Goal: Task Accomplishment & Management: Complete application form

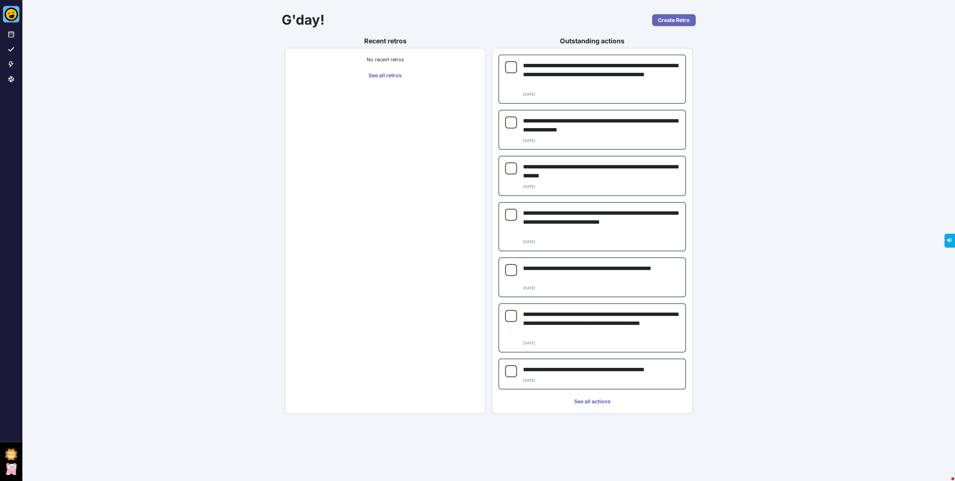
click at [8, 453] on img at bounding box center [11, 454] width 12 height 12
click at [60, 404] on button "Users" at bounding box center [59, 408] width 82 height 12
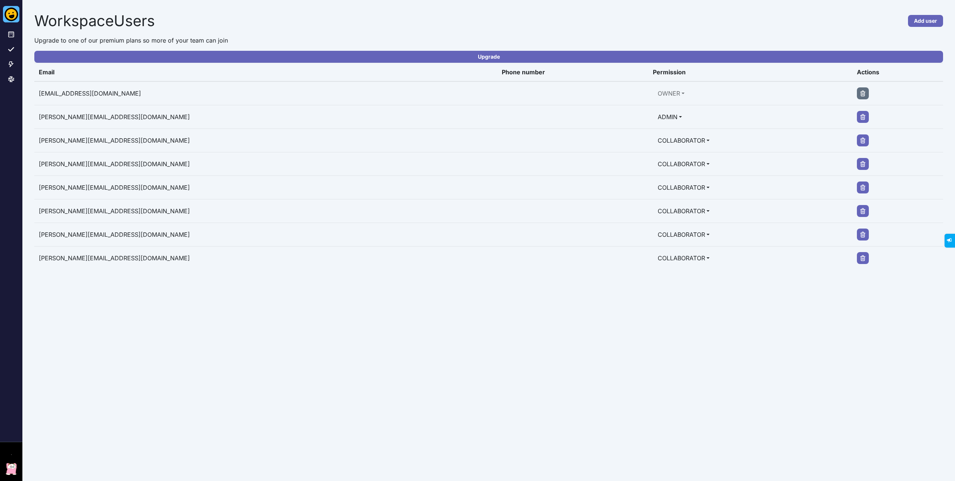
click at [106, 321] on div "Workspace Users Add user Upgrade to one of our premium plans so more of your te…" at bounding box center [488, 240] width 933 height 481
click at [929, 24] on button "Add user" at bounding box center [925, 21] width 35 height 12
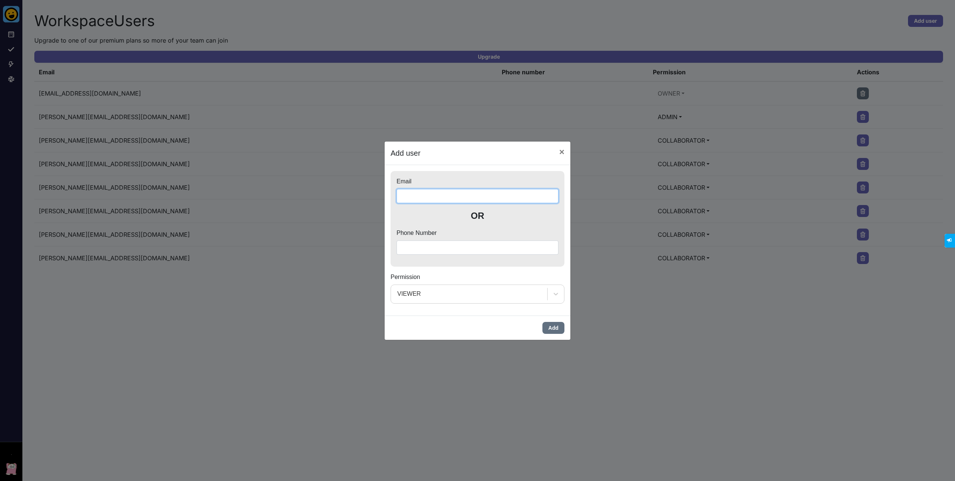
click at [438, 195] on input "Email" at bounding box center [478, 196] width 162 height 14
paste input "**********"
type input "**********"
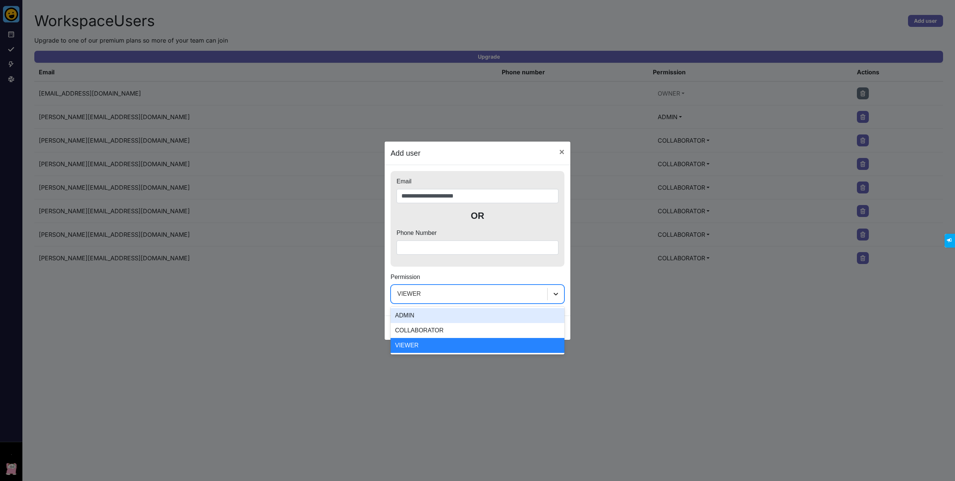
click at [555, 296] on icon at bounding box center [555, 293] width 7 height 7
click at [472, 329] on div "COLLABORATOR" at bounding box center [478, 330] width 174 height 15
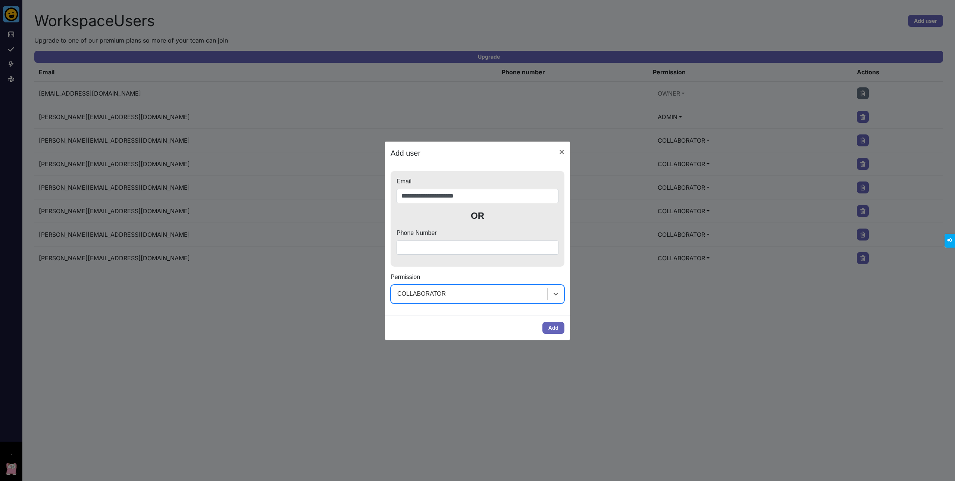
click at [457, 297] on div "COLLABORATOR" at bounding box center [469, 294] width 156 height 18
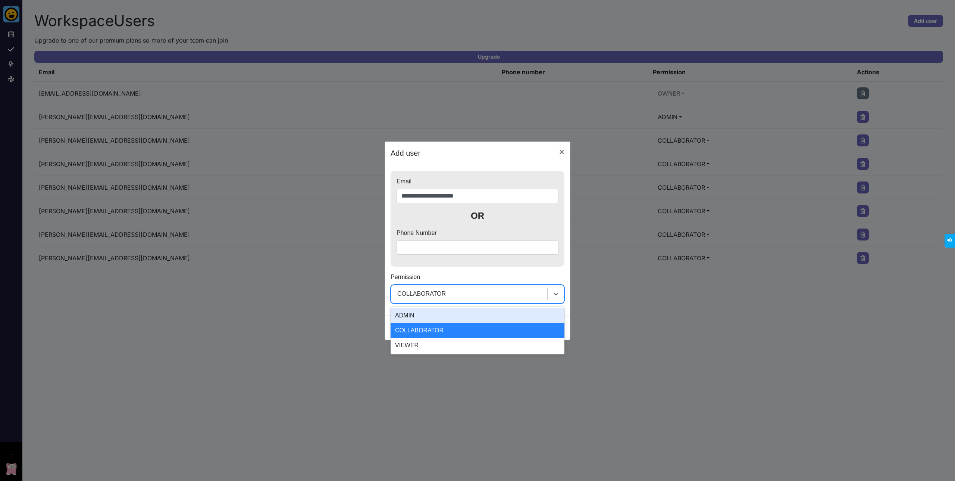
click at [440, 314] on div "ADMIN" at bounding box center [478, 315] width 174 height 15
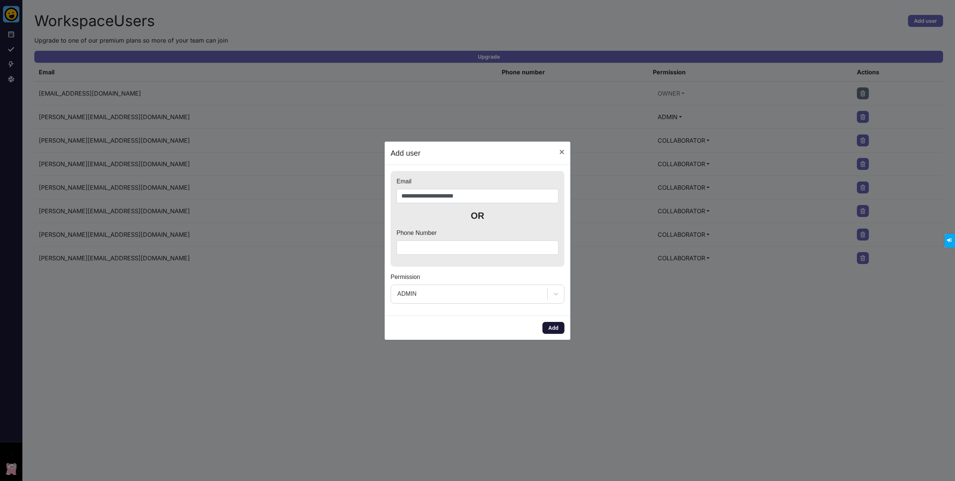
click at [551, 327] on button "Add" at bounding box center [553, 328] width 22 height 12
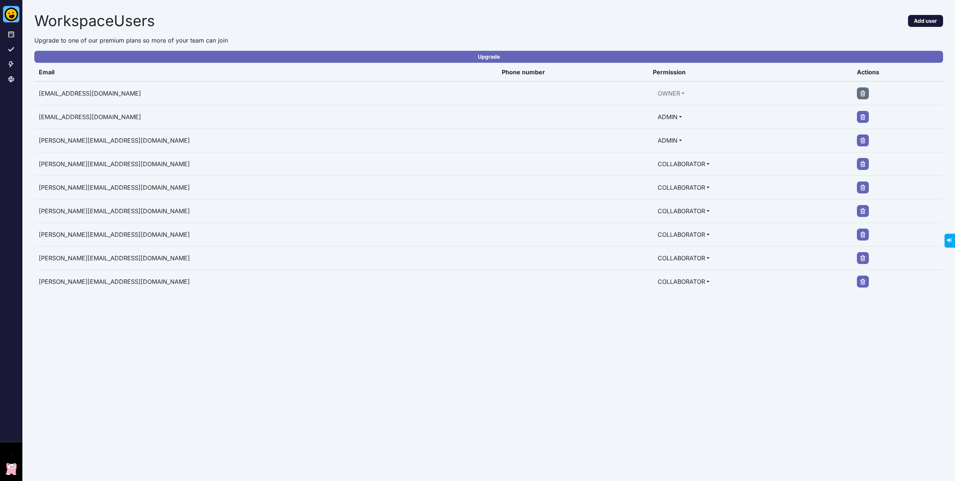
click at [919, 22] on button "Add user" at bounding box center [925, 21] width 35 height 12
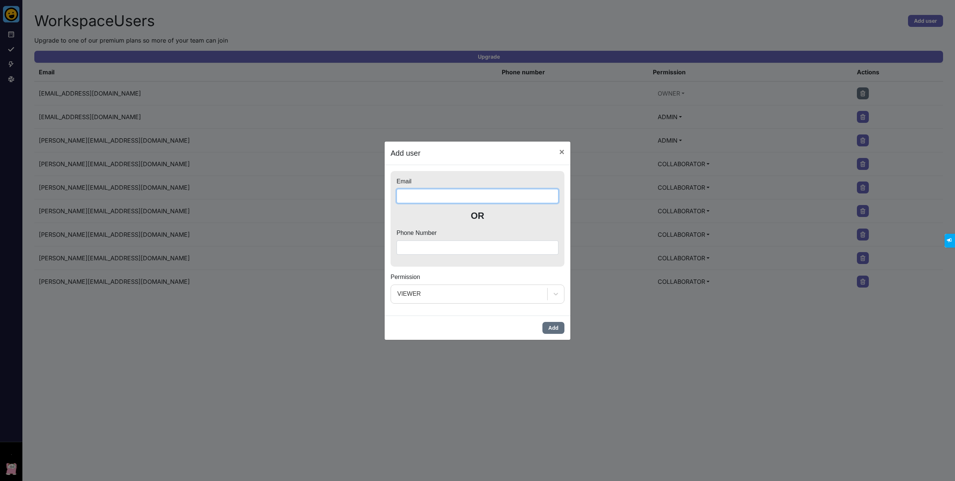
click at [434, 193] on input "Email" at bounding box center [478, 196] width 162 height 14
paste input "**********"
type input "**********"
drag, startPoint x: 553, startPoint y: 329, endPoint x: 538, endPoint y: 301, distance: 31.0
click at [501, 323] on div "Add" at bounding box center [478, 327] width 186 height 24
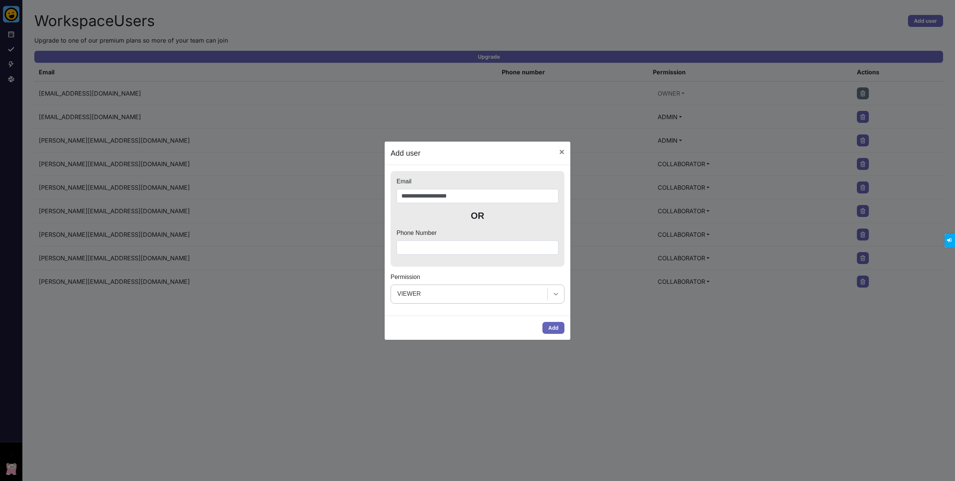
click at [554, 293] on icon at bounding box center [556, 293] width 4 height 3
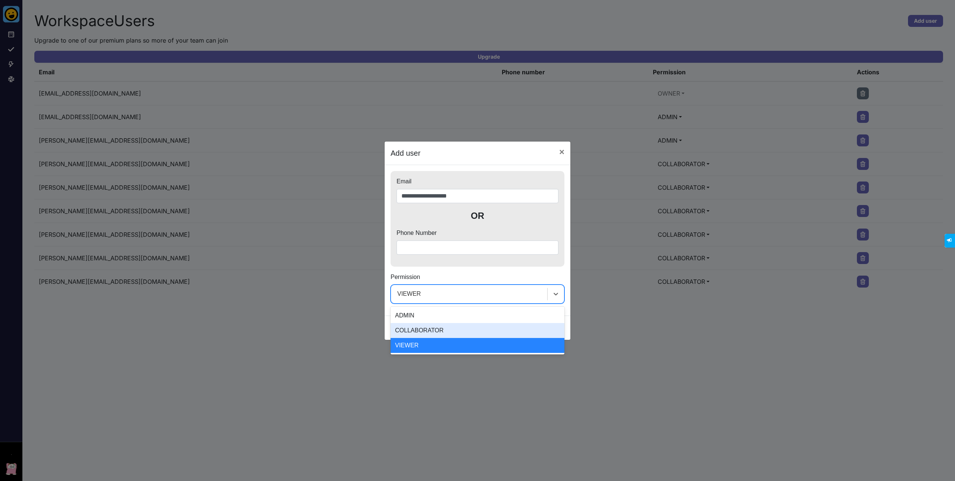
click at [455, 327] on div "COLLABORATOR" at bounding box center [478, 330] width 174 height 15
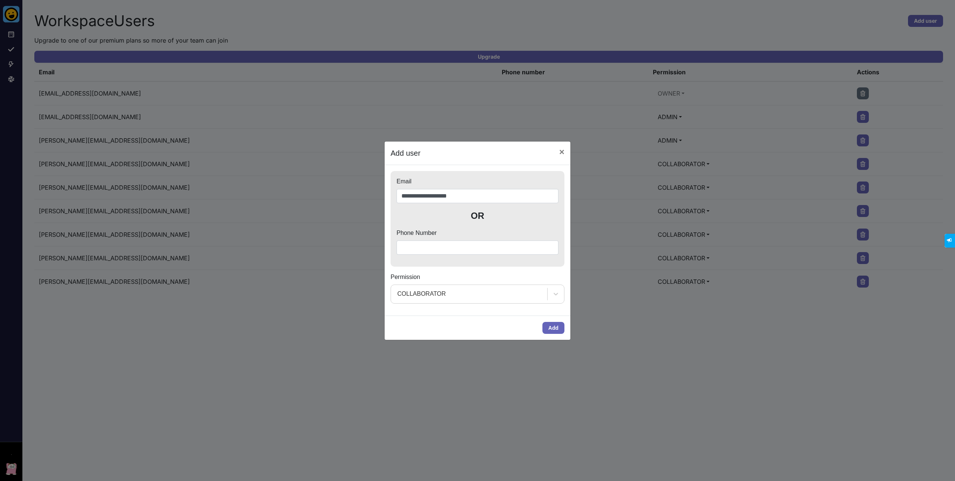
click at [535, 328] on div "Add" at bounding box center [478, 327] width 186 height 24
click at [559, 325] on button "Add" at bounding box center [553, 328] width 22 height 12
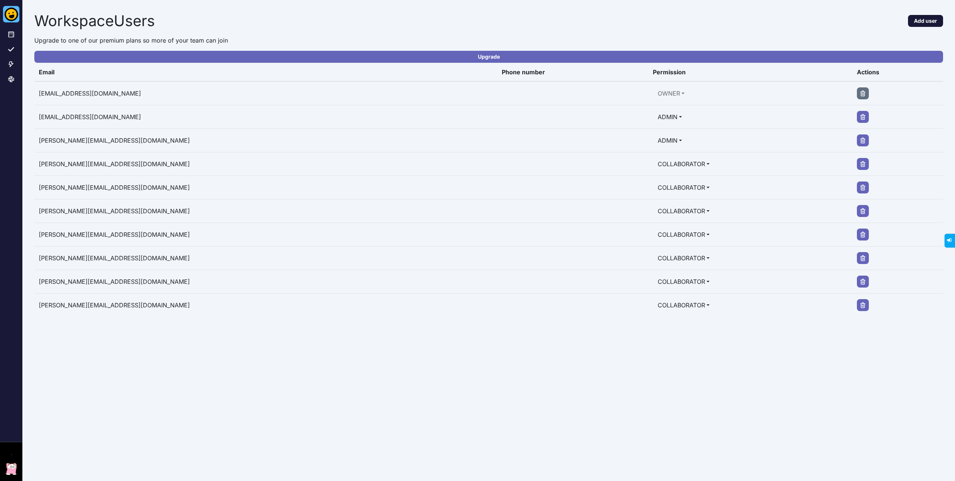
click at [935, 22] on button "Add user" at bounding box center [925, 21] width 35 height 12
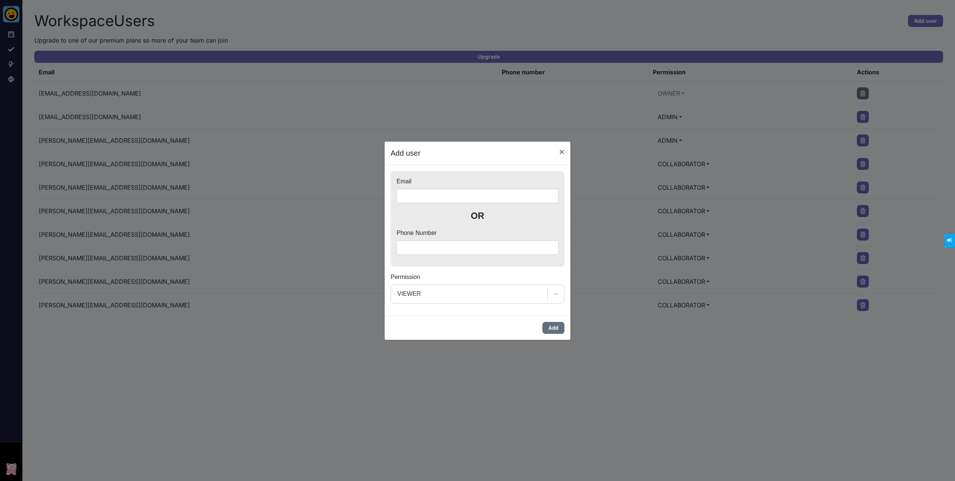
click at [420, 187] on div "Email" at bounding box center [478, 190] width 162 height 26
click at [418, 197] on input "Email" at bounding box center [478, 196] width 162 height 14
paste input "**********"
type input "**********"
click at [550, 291] on div at bounding box center [556, 293] width 16 height 16
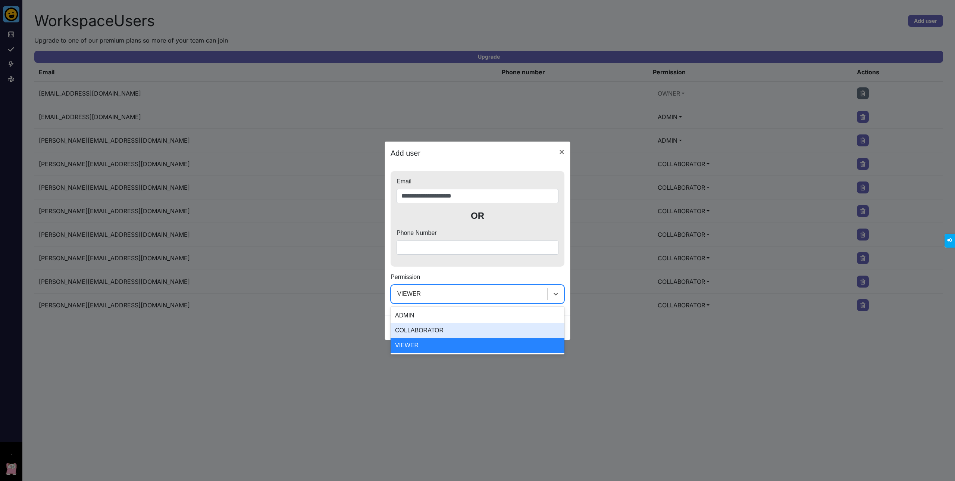
click at [466, 333] on div "COLLABORATOR" at bounding box center [478, 330] width 174 height 15
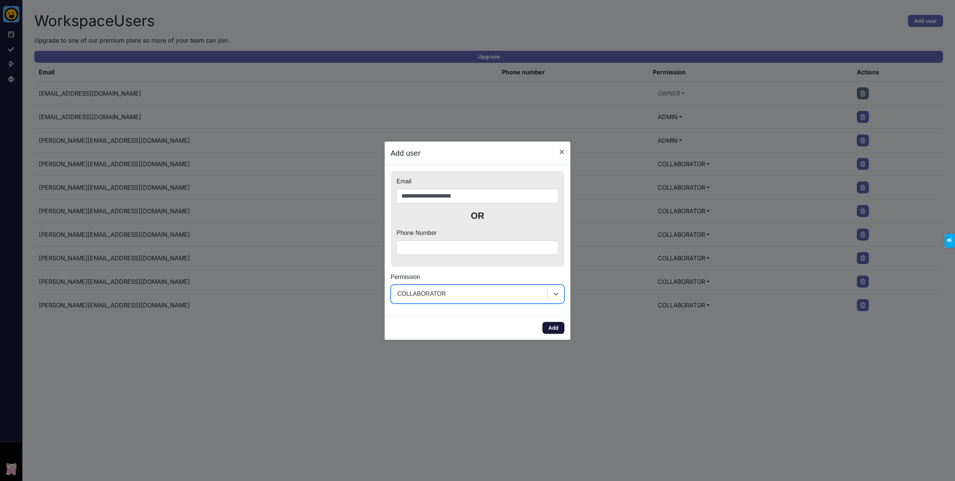
click at [550, 326] on button "Add" at bounding box center [553, 328] width 22 height 12
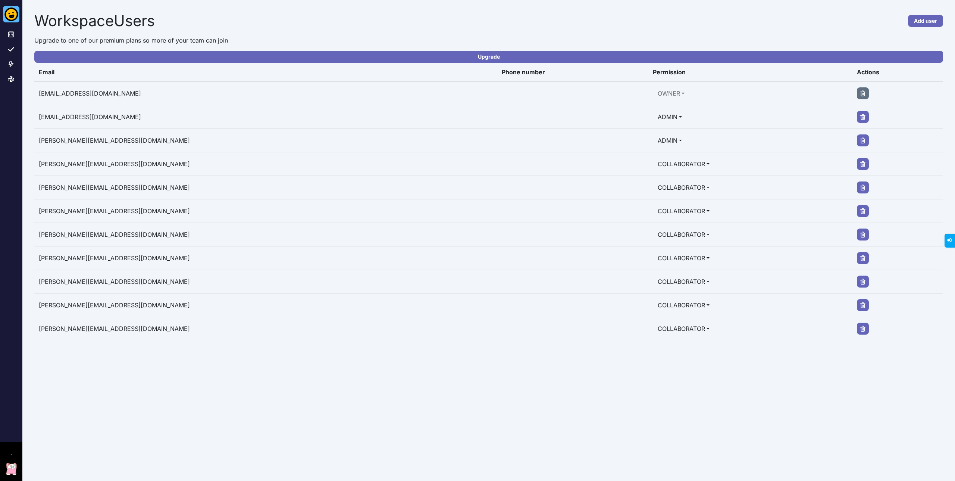
click at [171, 399] on div "Workspace Users Add user Upgrade to one of our premium plans so more of your te…" at bounding box center [488, 240] width 933 height 481
